Goal: Task Accomplishment & Management: Complete application form

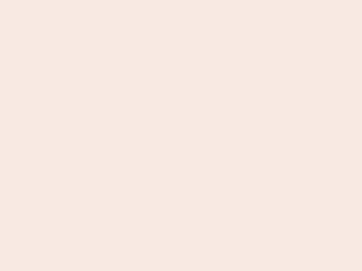
click at [181, 136] on nb-app "Almost there Thank you for registering for Newbook. Your account is under revie…" at bounding box center [181, 135] width 362 height 271
click at [181, 0] on nb-app "Almost there Thank you for registering for Newbook. Your account is under revie…" at bounding box center [181, 135] width 362 height 271
click at [193, 0] on nb-app "Almost there Thank you for registering for Newbook. Your account is under revie…" at bounding box center [181, 135] width 362 height 271
click at [181, 136] on nb-app "Almost there Thank you for registering for Newbook. Your account is under revie…" at bounding box center [181, 135] width 362 height 271
click at [181, 0] on nb-app "Almost there Thank you for registering for Newbook. Your account is under revie…" at bounding box center [181, 135] width 362 height 271
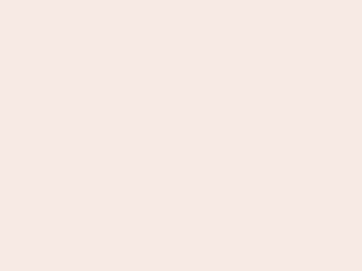
click at [126, 0] on nb-app "Almost there Thank you for registering for Newbook. Your account is under revie…" at bounding box center [181, 135] width 362 height 271
click at [181, 136] on nb-app "Almost there Thank you for registering for Newbook. Your account is under revie…" at bounding box center [181, 135] width 362 height 271
click at [181, 0] on nb-app "Almost there Thank you for registering for Newbook. Your account is under revie…" at bounding box center [181, 135] width 362 height 271
click at [126, 0] on nb-app "Almost there Thank you for registering for Newbook. Your account is under revie…" at bounding box center [181, 135] width 362 height 271
click at [181, 136] on nb-app "Almost there Thank you for registering for Newbook. Your account is under revie…" at bounding box center [181, 135] width 362 height 271
